Goal: Information Seeking & Learning: Check status

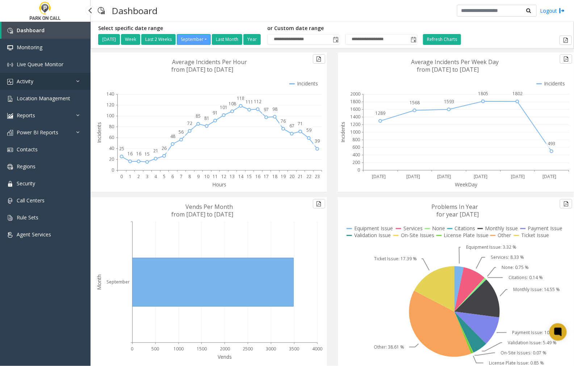
click at [34, 83] on link "Activity" at bounding box center [45, 81] width 91 height 17
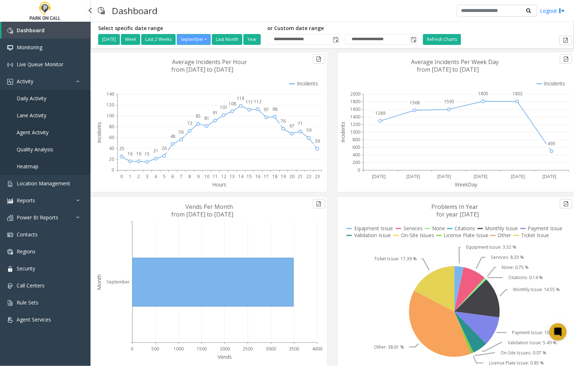
click at [32, 132] on span "Agent Activity" at bounding box center [33, 132] width 32 height 7
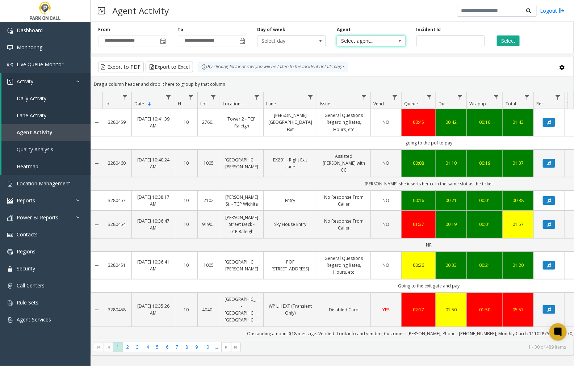
click at [386, 43] on span "Select agent..." at bounding box center [364, 41] width 54 height 10
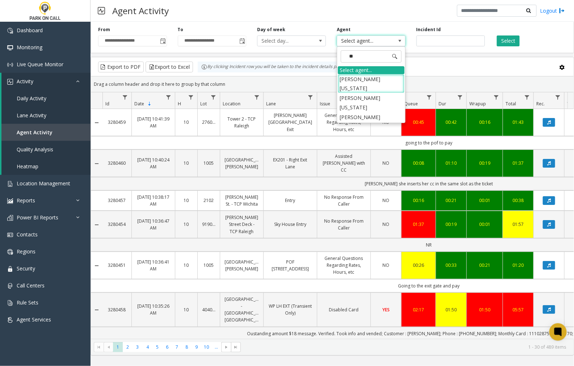
type input "***"
click at [380, 93] on li "[PERSON_NAME][US_STATE]" at bounding box center [371, 102] width 67 height 19
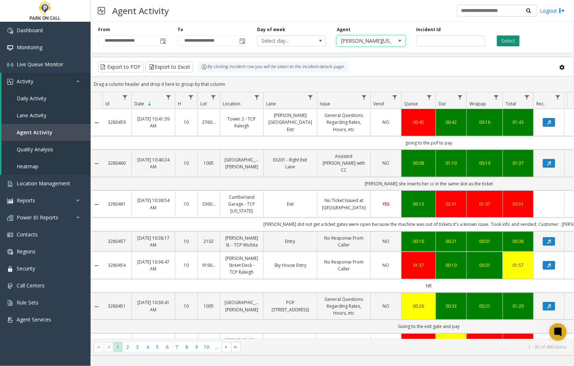
click at [502, 40] on button "Select" at bounding box center [508, 41] width 23 height 11
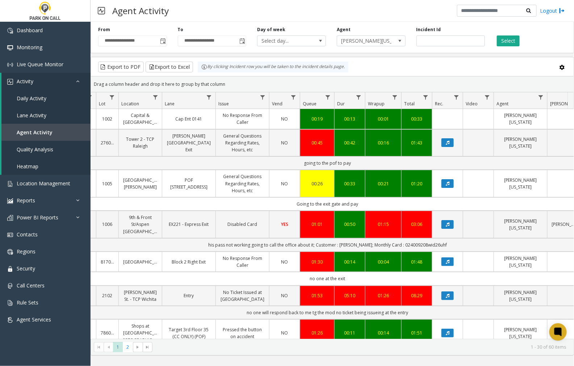
scroll to position [0, 154]
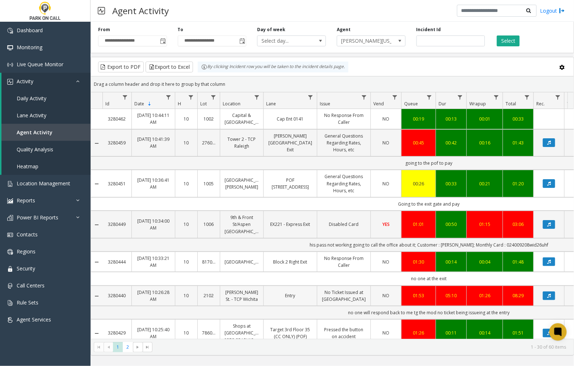
click at [127, 297] on link "3280440" at bounding box center [117, 295] width 20 height 7
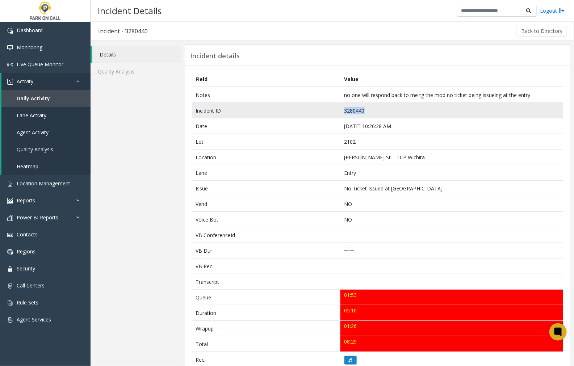
drag, startPoint x: 377, startPoint y: 107, endPoint x: 332, endPoint y: 108, distance: 44.9
click at [332, 108] on tr "Incident ID 3280440" at bounding box center [377, 111] width 371 height 16
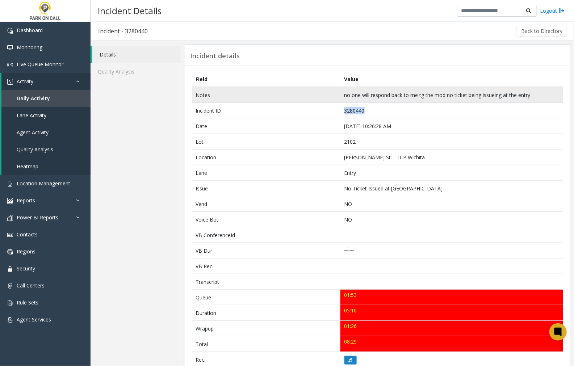
copy tr "3280440"
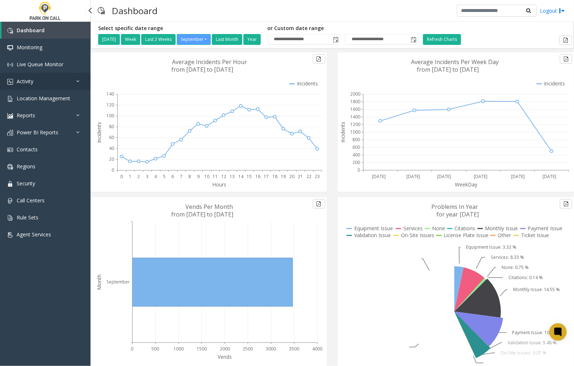
click at [28, 80] on span "Activity" at bounding box center [25, 81] width 17 height 7
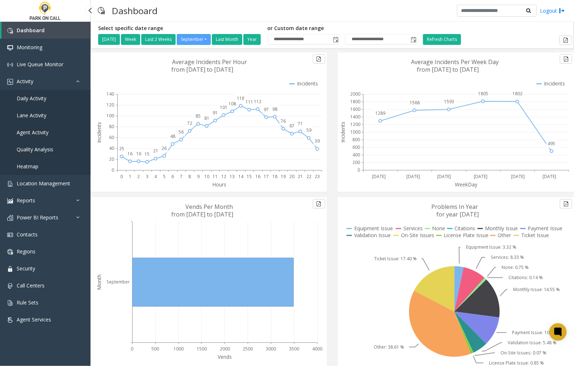
click at [40, 131] on span "Agent Activity" at bounding box center [33, 132] width 32 height 7
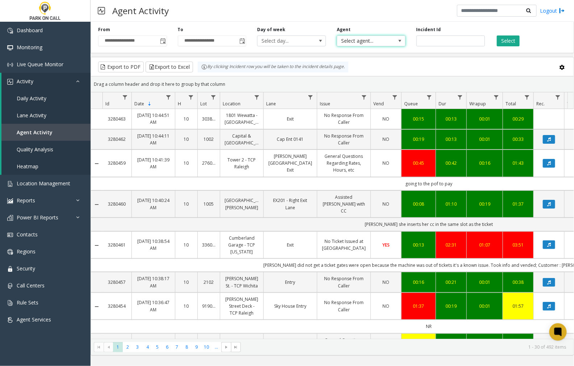
click at [370, 40] on span "Select agent..." at bounding box center [364, 41] width 54 height 10
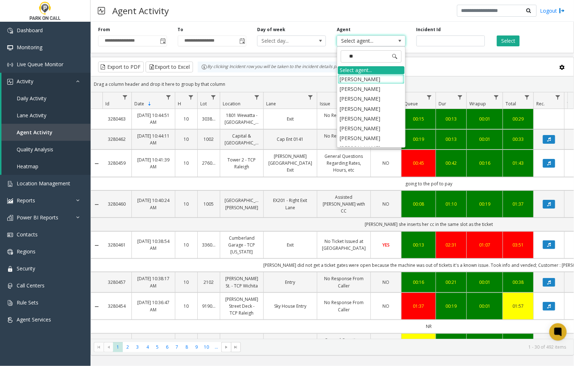
type input "***"
click at [364, 120] on li "[PERSON_NAME]" at bounding box center [371, 119] width 67 height 10
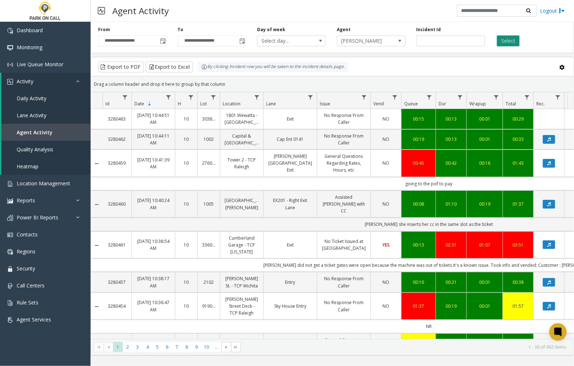
click at [509, 41] on button "Select" at bounding box center [508, 41] width 23 height 11
